Goal: Information Seeking & Learning: Learn about a topic

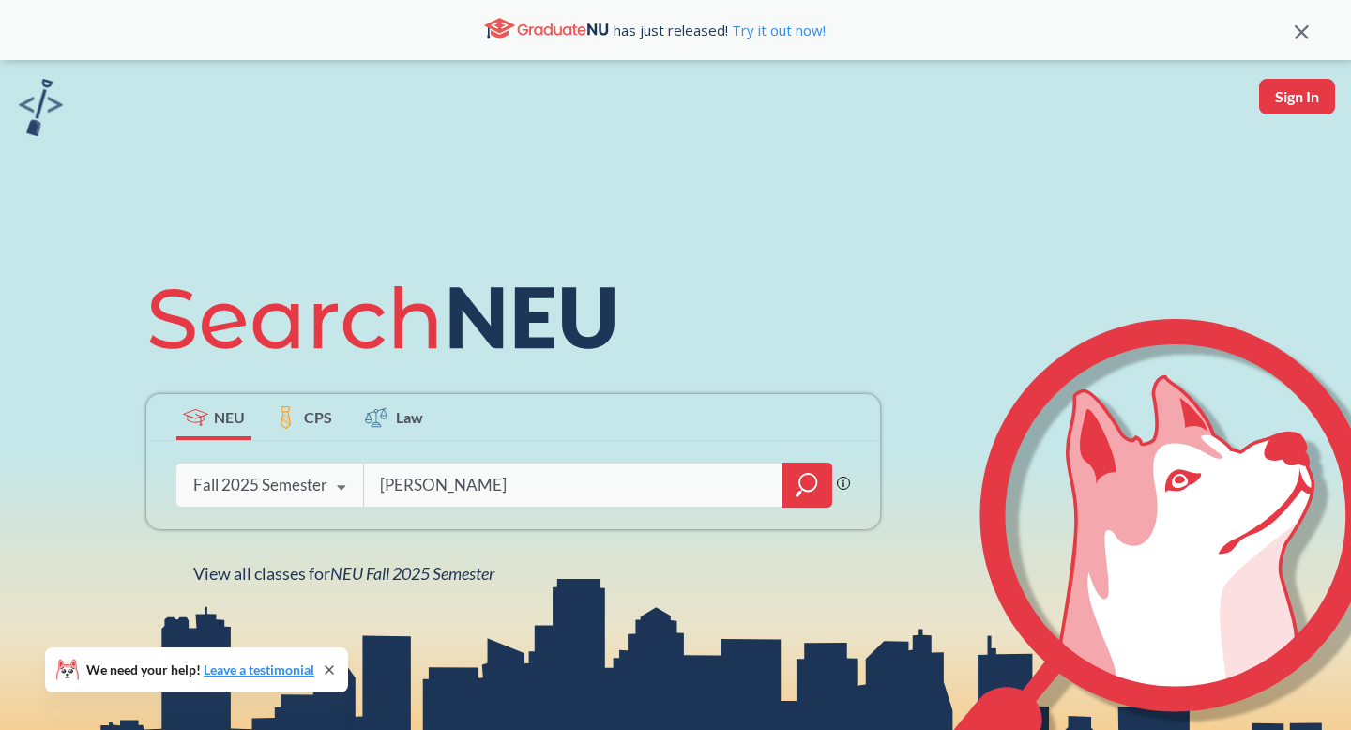
type input "[PERSON_NAME]"
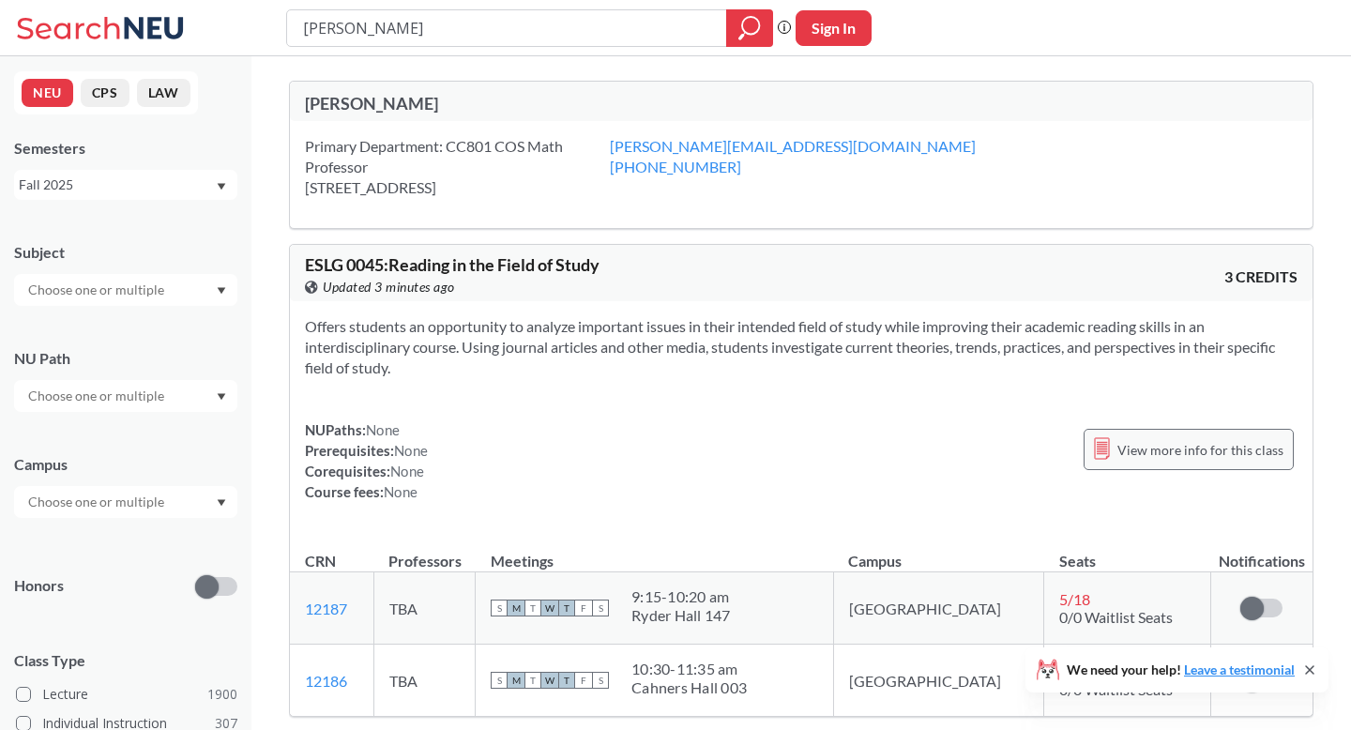
click at [1271, 461] on span "View more info for this class" at bounding box center [1200, 449] width 166 height 23
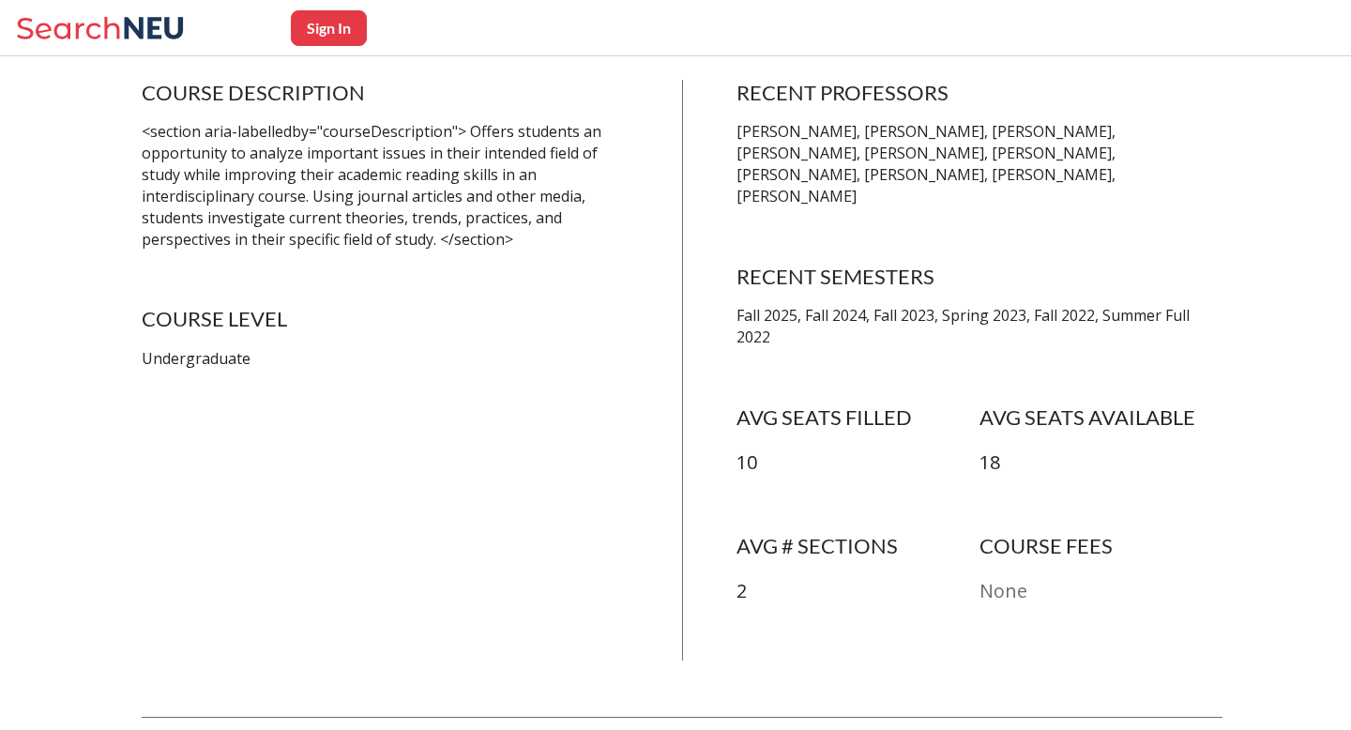
scroll to position [415, 0]
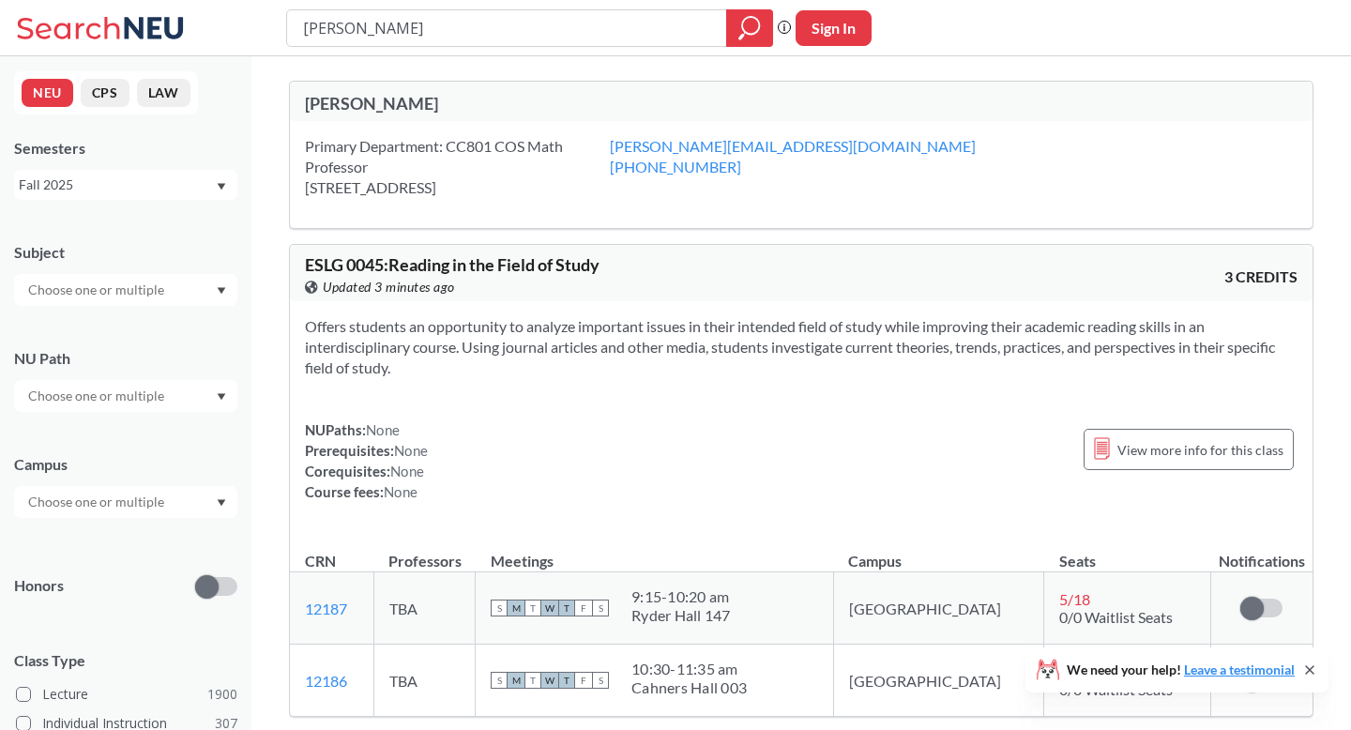
click at [519, 182] on div "Primary Department: [STREET_ADDRESS]" at bounding box center [457, 167] width 305 height 62
click at [467, 143] on div "Primary Department: [STREET_ADDRESS]" at bounding box center [457, 167] width 305 height 62
click at [388, 104] on div "[PERSON_NAME]" at bounding box center [553, 103] width 496 height 21
click at [425, 26] on input "[PERSON_NAME]" at bounding box center [507, 28] width 412 height 32
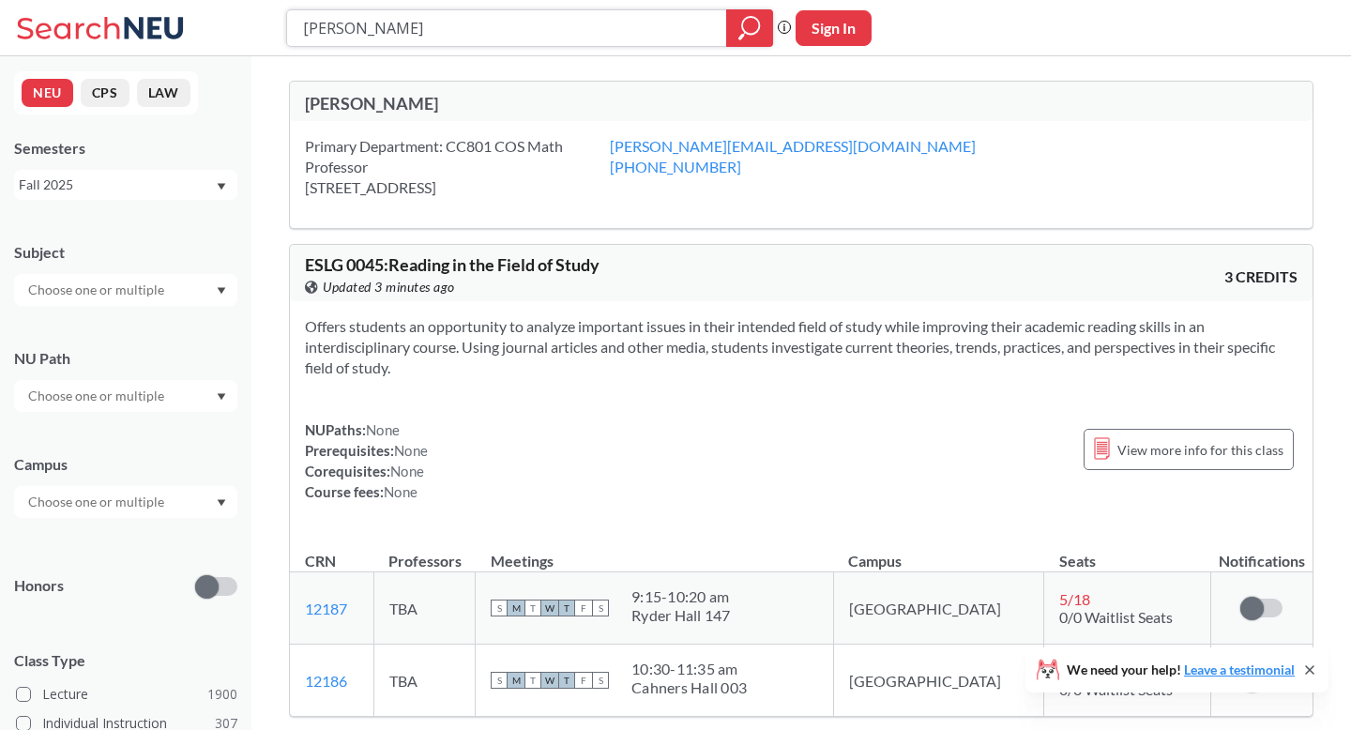
click at [425, 26] on input "[PERSON_NAME]" at bounding box center [507, 28] width 412 height 32
type input "math"
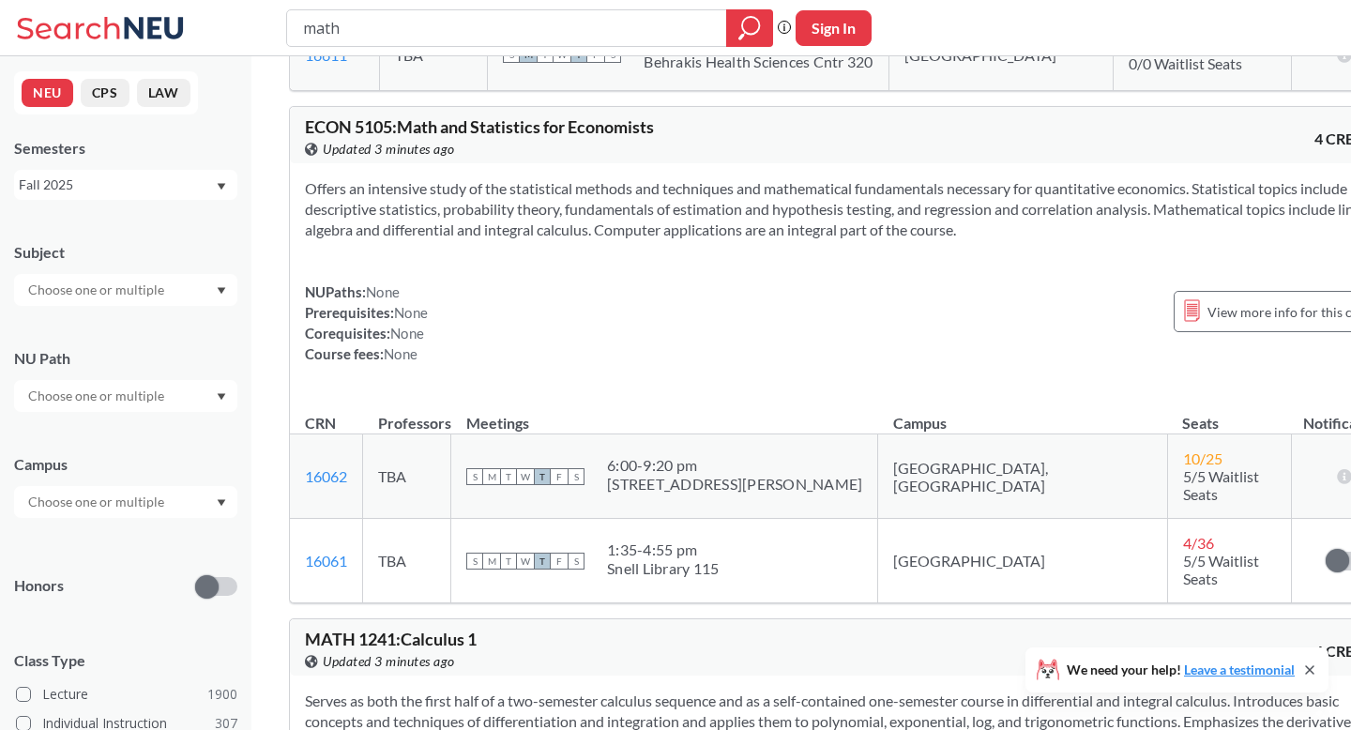
scroll to position [5724, 0]
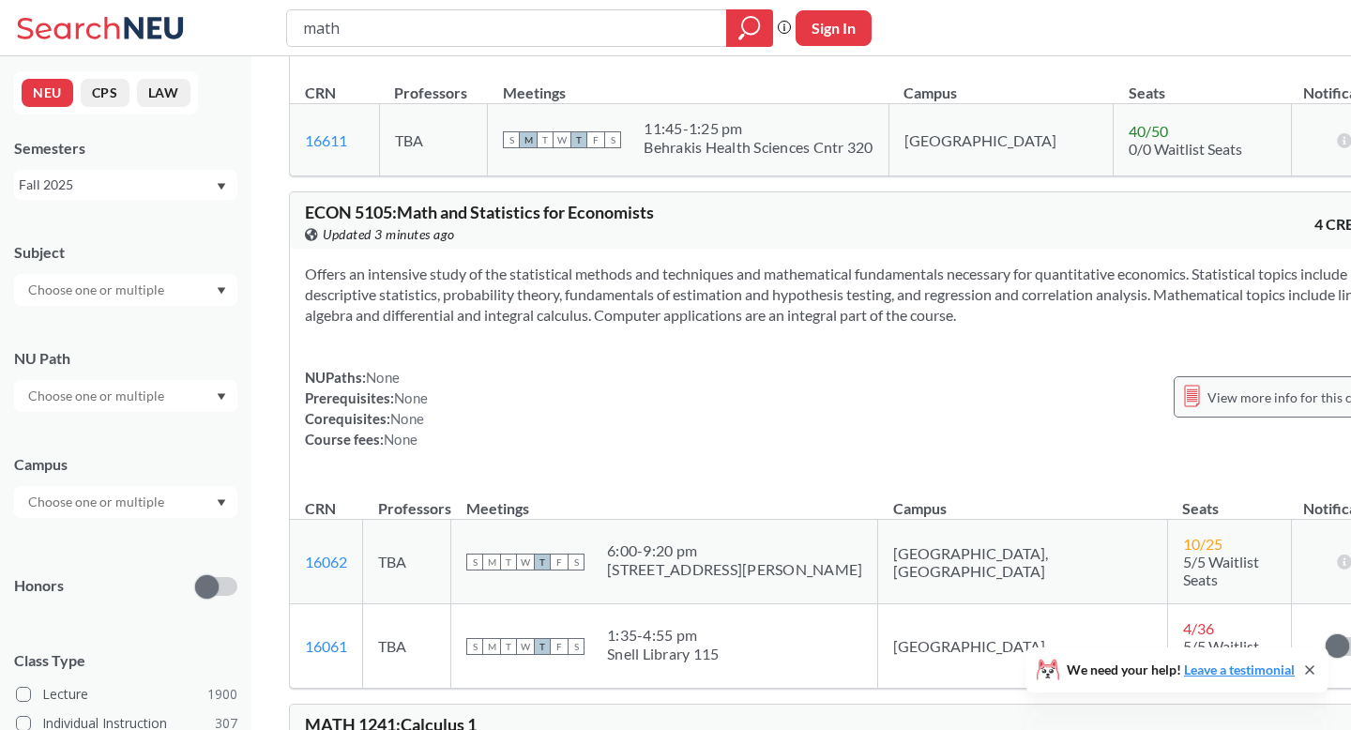
click at [1207, 392] on span "View more info for this class" at bounding box center [1290, 396] width 166 height 23
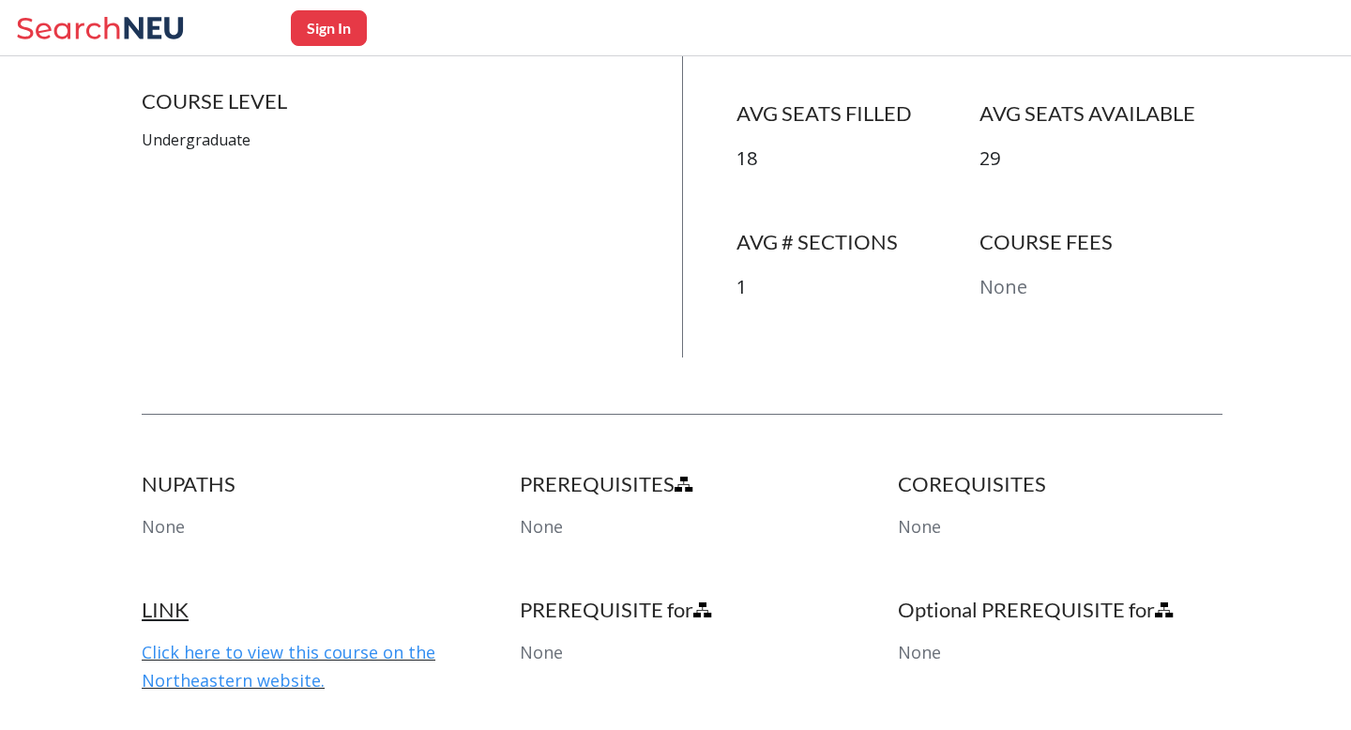
scroll to position [930, 0]
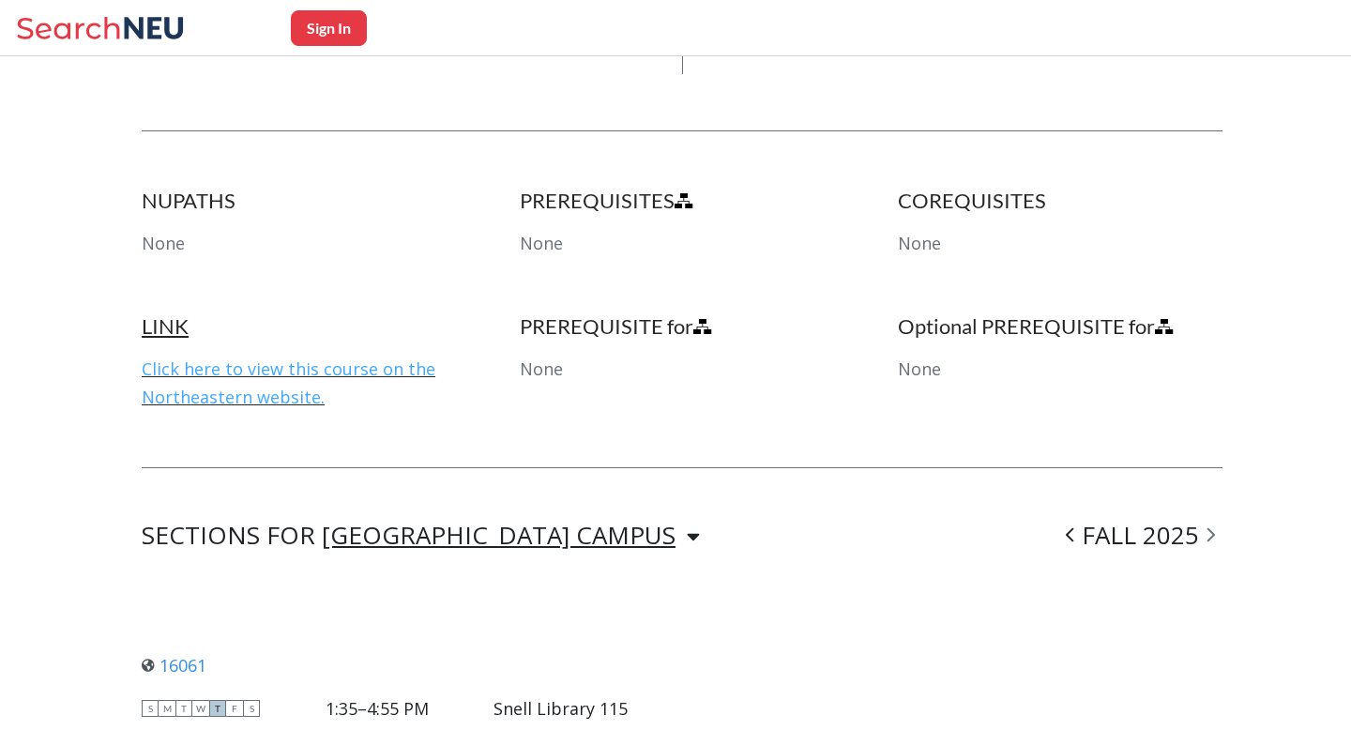
click at [236, 369] on link "Click here to view this course on the Northeastern website." at bounding box center [289, 382] width 294 height 51
